Goal: Information Seeking & Learning: Learn about a topic

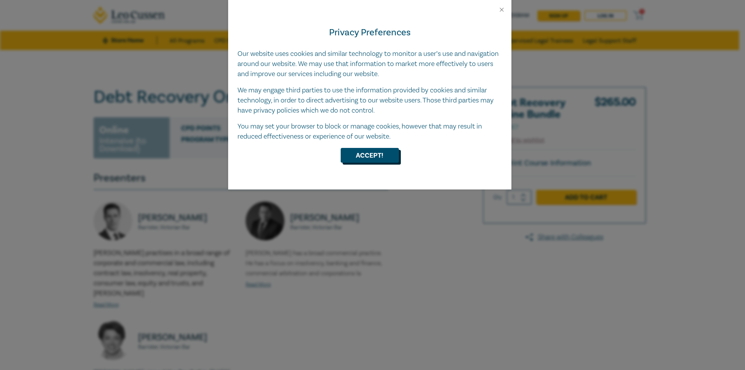
click at [379, 155] on button "Accept!" at bounding box center [370, 155] width 58 height 15
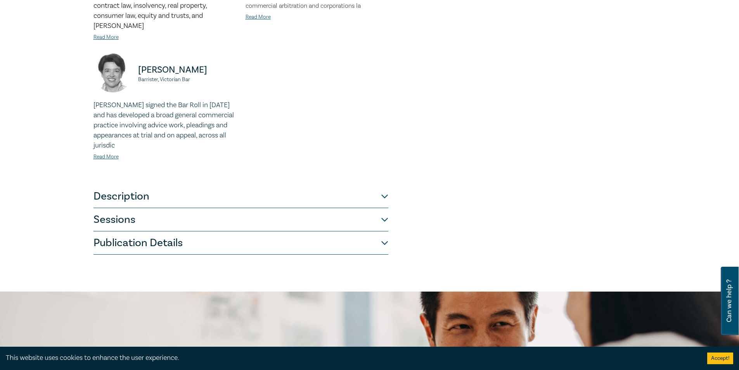
scroll to position [272, 0]
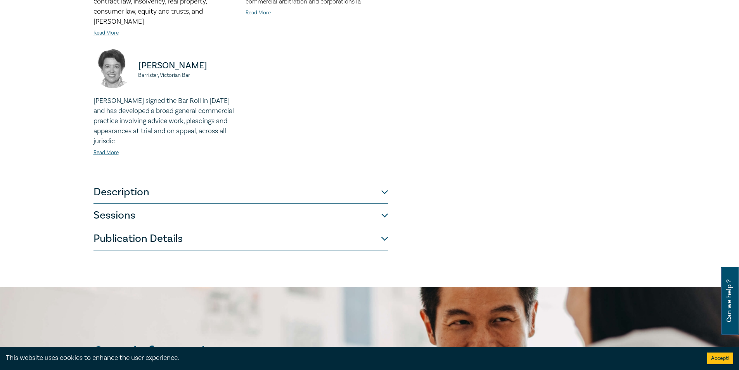
click at [379, 186] on button "Description" at bounding box center [241, 191] width 295 height 23
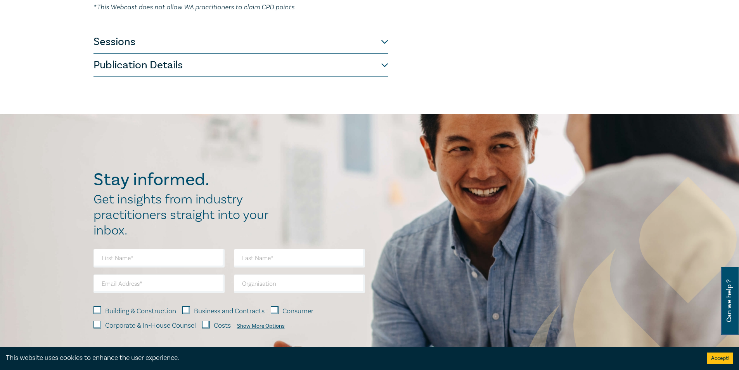
scroll to position [116, 0]
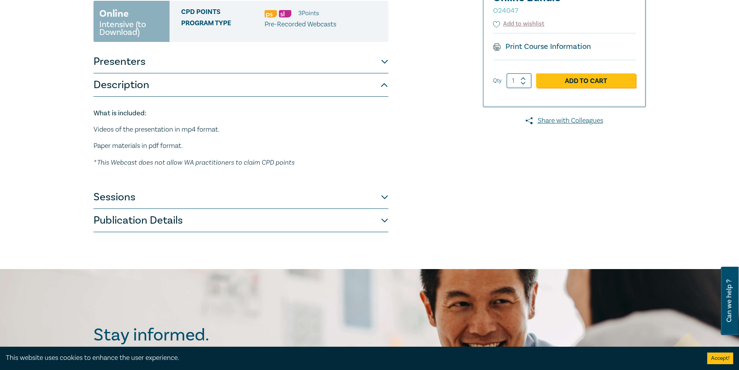
click at [382, 198] on button "Sessions" at bounding box center [241, 196] width 295 height 23
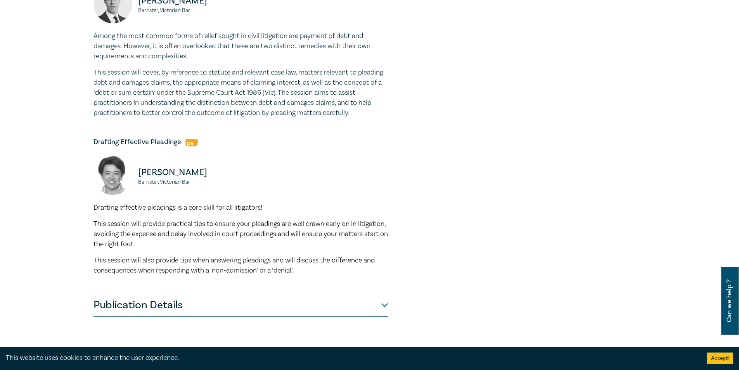
scroll to position [543, 0]
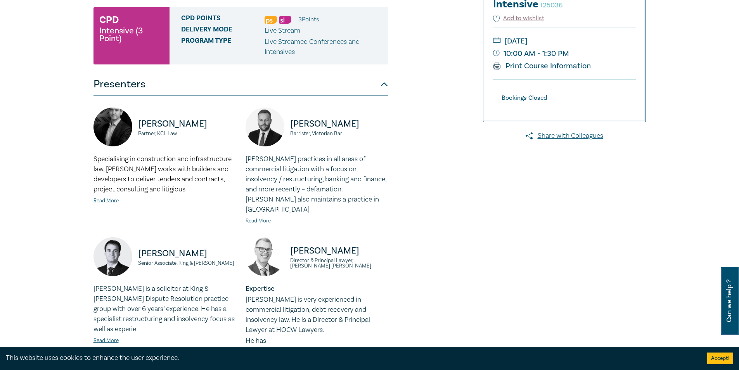
scroll to position [39, 0]
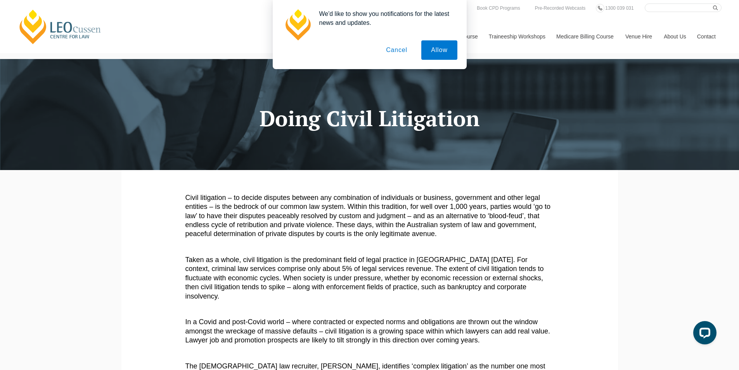
click at [391, 52] on button "Cancel" at bounding box center [396, 49] width 41 height 19
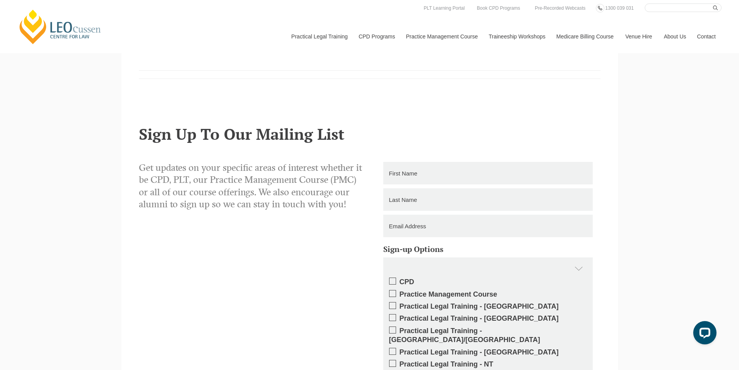
scroll to position [581, 0]
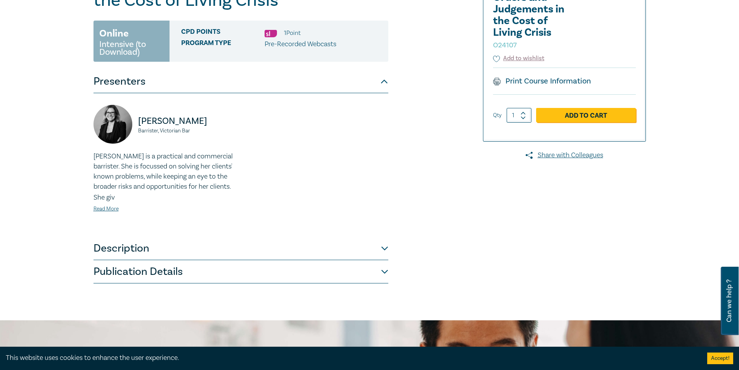
scroll to position [116, 0]
click at [101, 206] on link "Read More" at bounding box center [106, 209] width 25 height 7
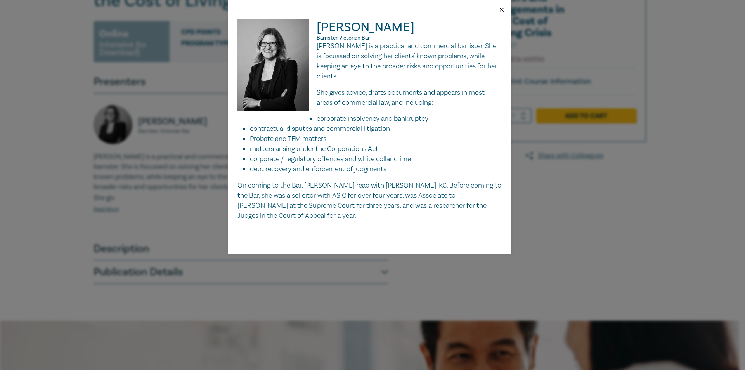
click at [499, 12] on button "Close" at bounding box center [501, 9] width 7 height 7
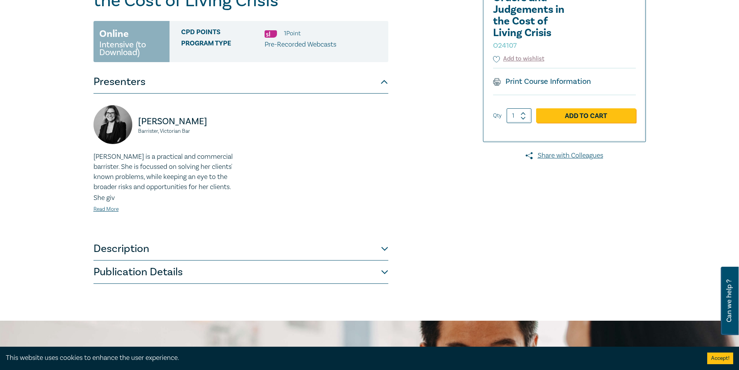
click at [385, 250] on button "Description" at bounding box center [241, 248] width 295 height 23
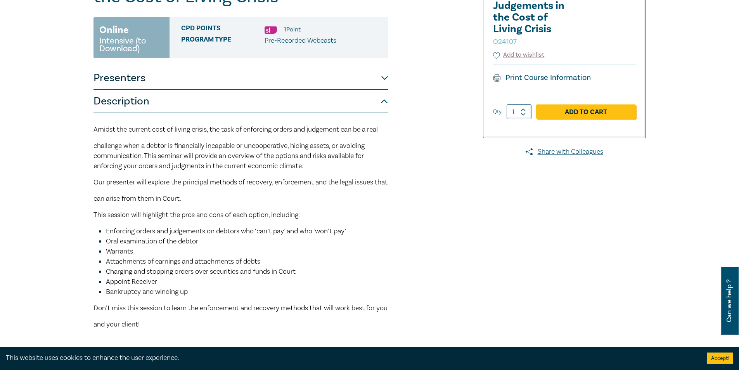
scroll to position [78, 0]
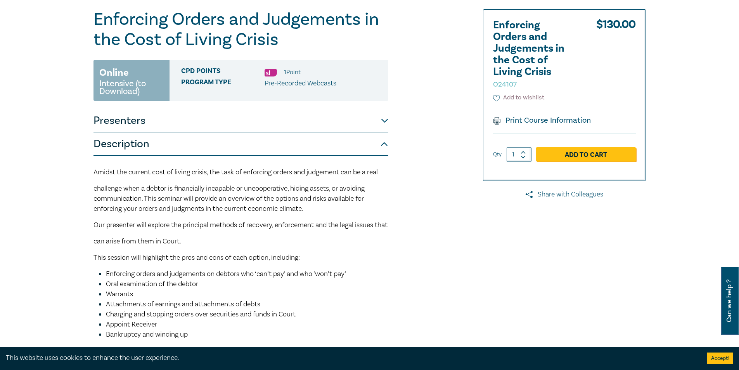
click at [383, 121] on button "Presenters" at bounding box center [241, 120] width 295 height 23
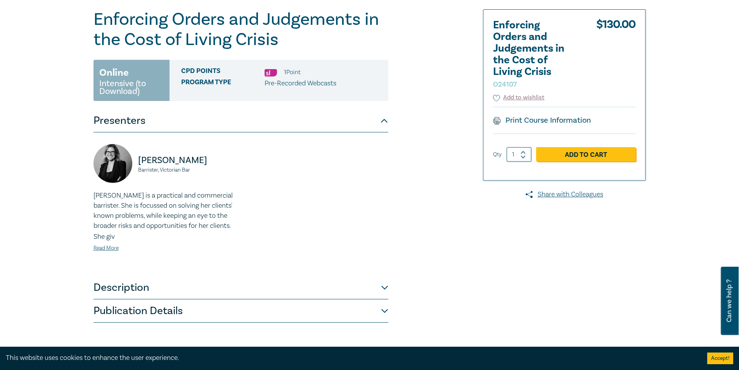
click at [383, 121] on button "Presenters" at bounding box center [241, 120] width 295 height 23
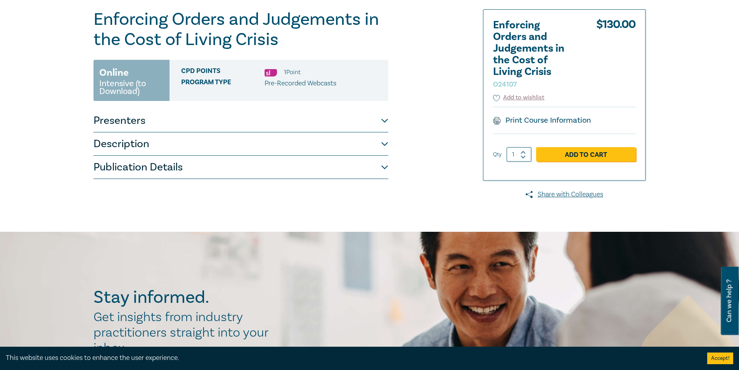
click at [379, 143] on button "Description" at bounding box center [241, 143] width 295 height 23
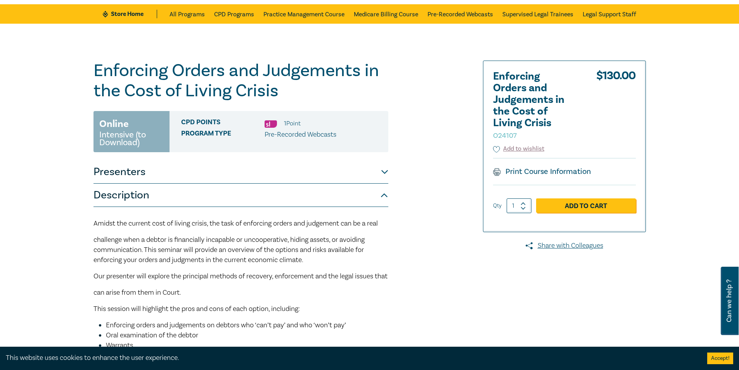
scroll to position [0, 0]
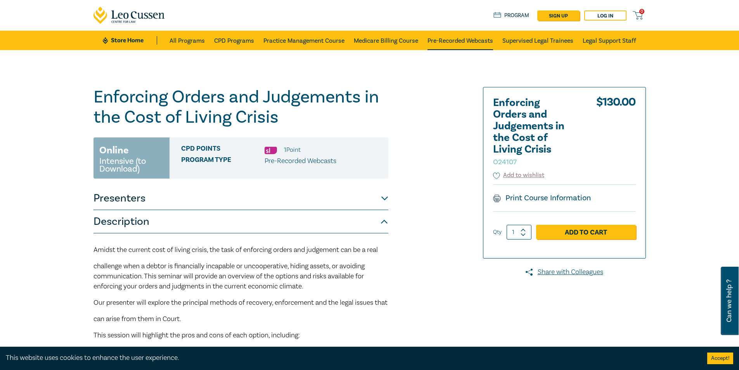
click at [489, 39] on link "Pre-Recorded Webcasts" at bounding box center [461, 40] width 66 height 19
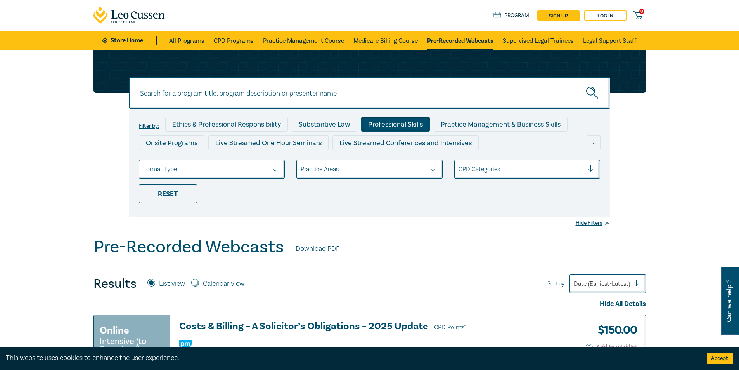
click at [396, 123] on div "Professional Skills" at bounding box center [395, 124] width 69 height 15
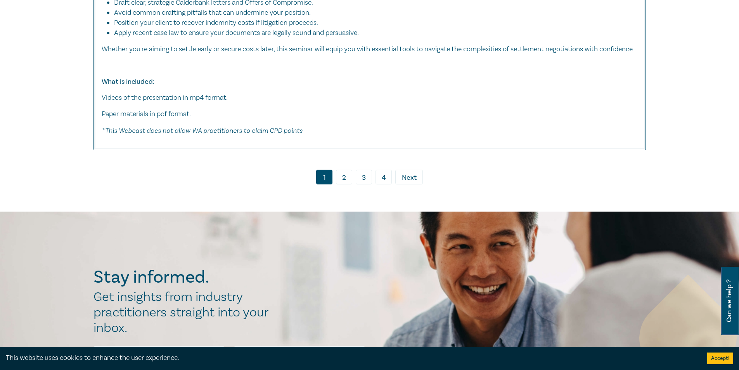
scroll to position [3841, 0]
click at [348, 184] on link "2" at bounding box center [344, 176] width 16 height 15
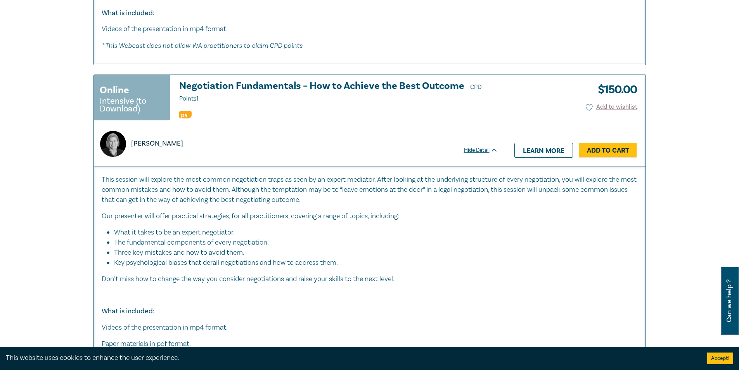
scroll to position [3337, 0]
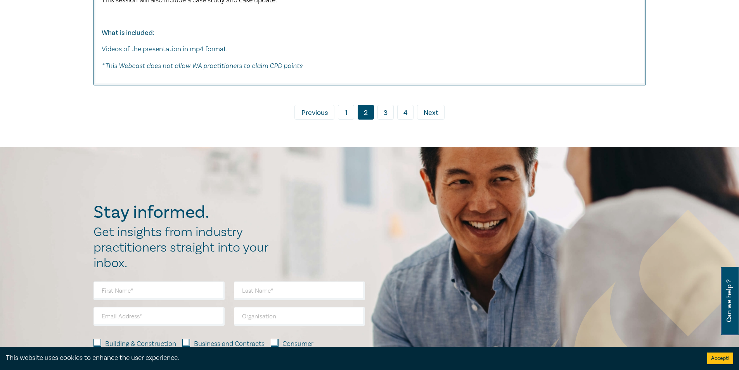
click at [379, 107] on link "3" at bounding box center [386, 112] width 16 height 15
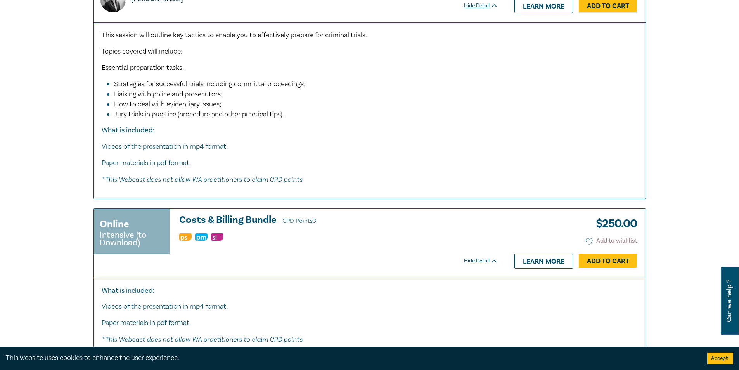
scroll to position [3298, 0]
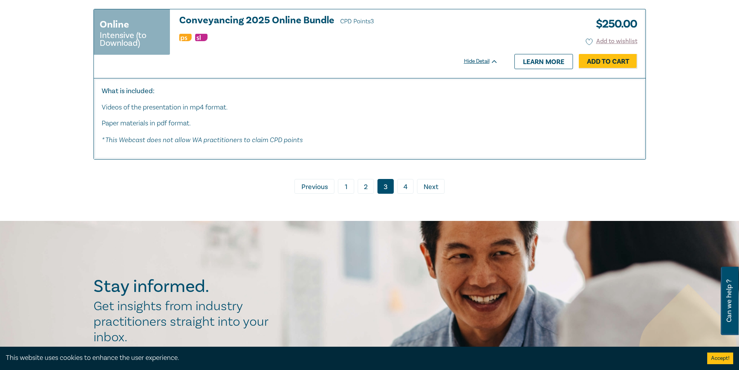
click at [405, 194] on link "4" at bounding box center [405, 186] width 16 height 15
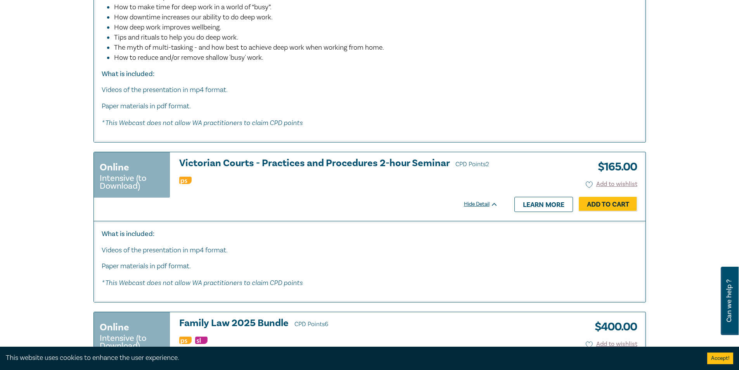
scroll to position [1280, 0]
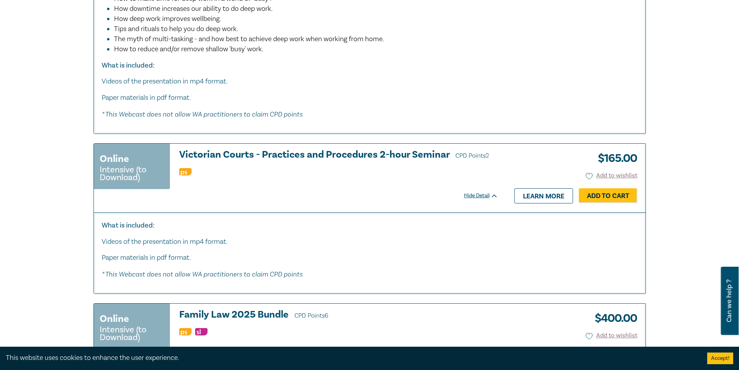
click at [405, 156] on h3 "Victorian Courts - Practices and Procedures 2-hour Seminar CPD Points 2" at bounding box center [338, 155] width 319 height 12
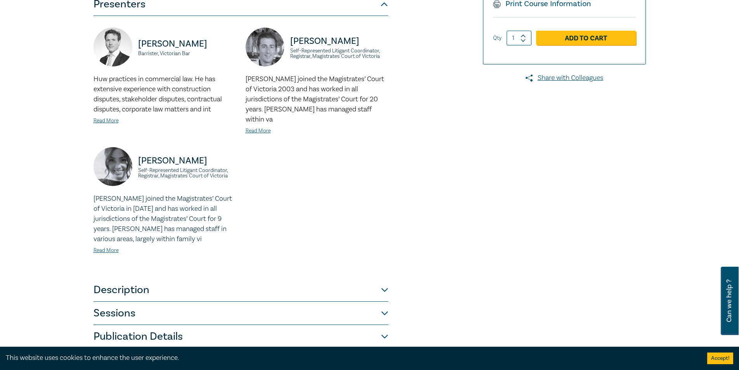
scroll to position [272, 0]
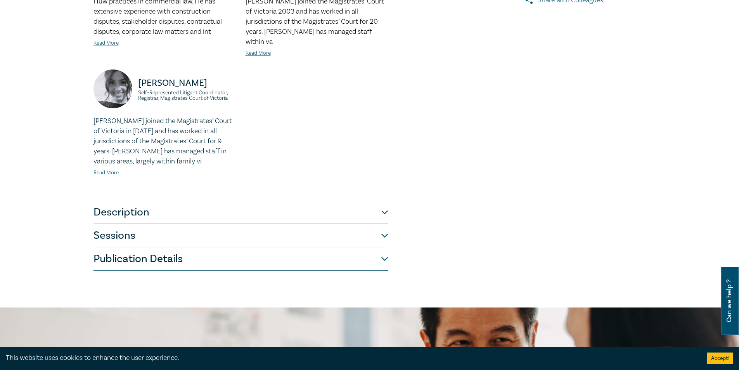
click at [384, 201] on button "Description" at bounding box center [241, 212] width 295 height 23
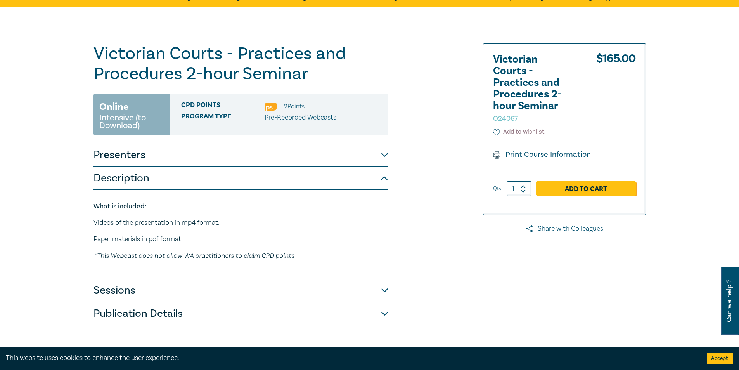
scroll to position [39, 0]
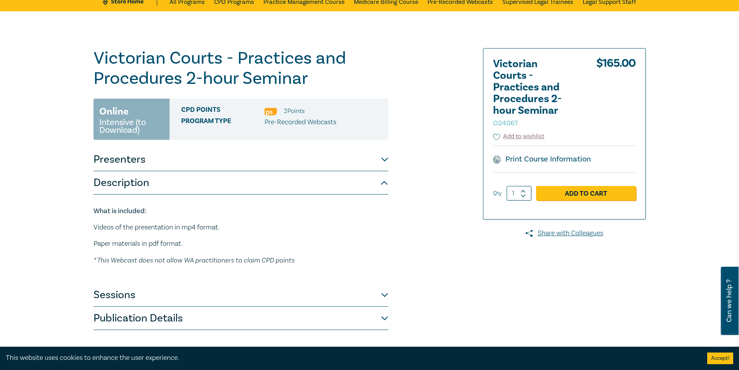
click at [383, 159] on button "Presenters" at bounding box center [241, 159] width 295 height 23
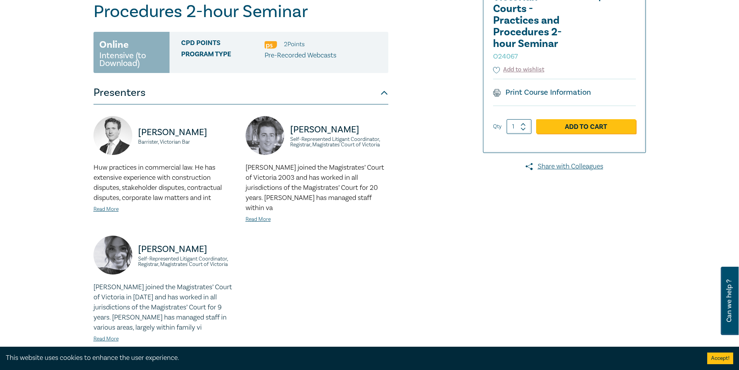
scroll to position [0, 0]
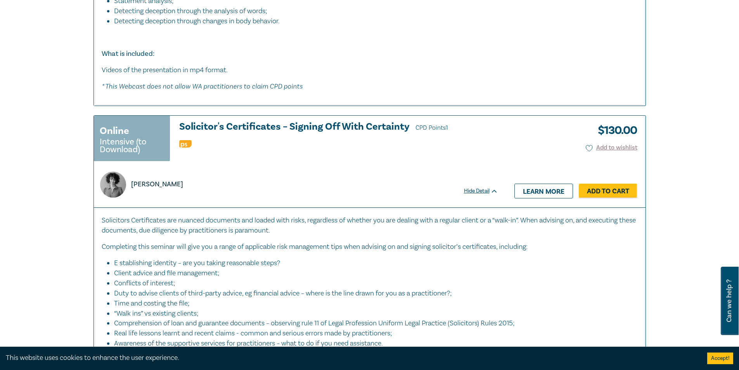
scroll to position [3783, 0]
